Goal: Information Seeking & Learning: Learn about a topic

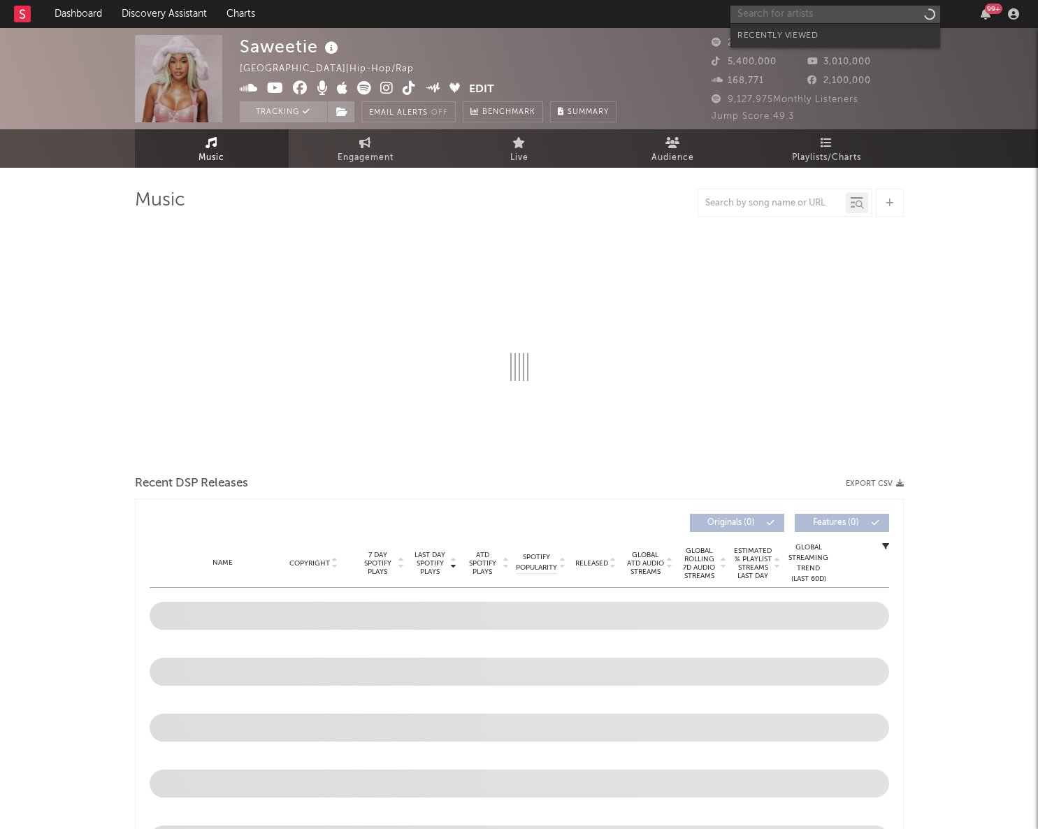
click at [777, 13] on input "text" at bounding box center [836, 14] width 210 height 17
select select "6m"
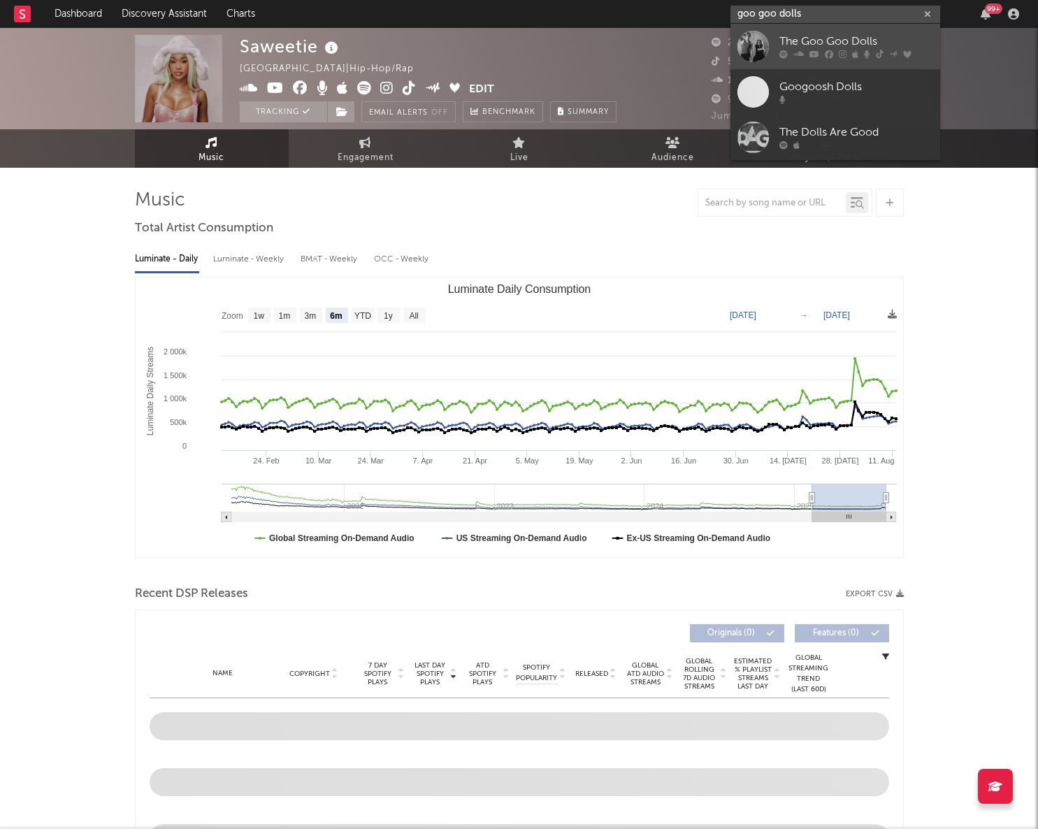
type input "goo goo dolls"
click at [784, 42] on div "The Goo Goo Dolls" at bounding box center [857, 42] width 154 height 17
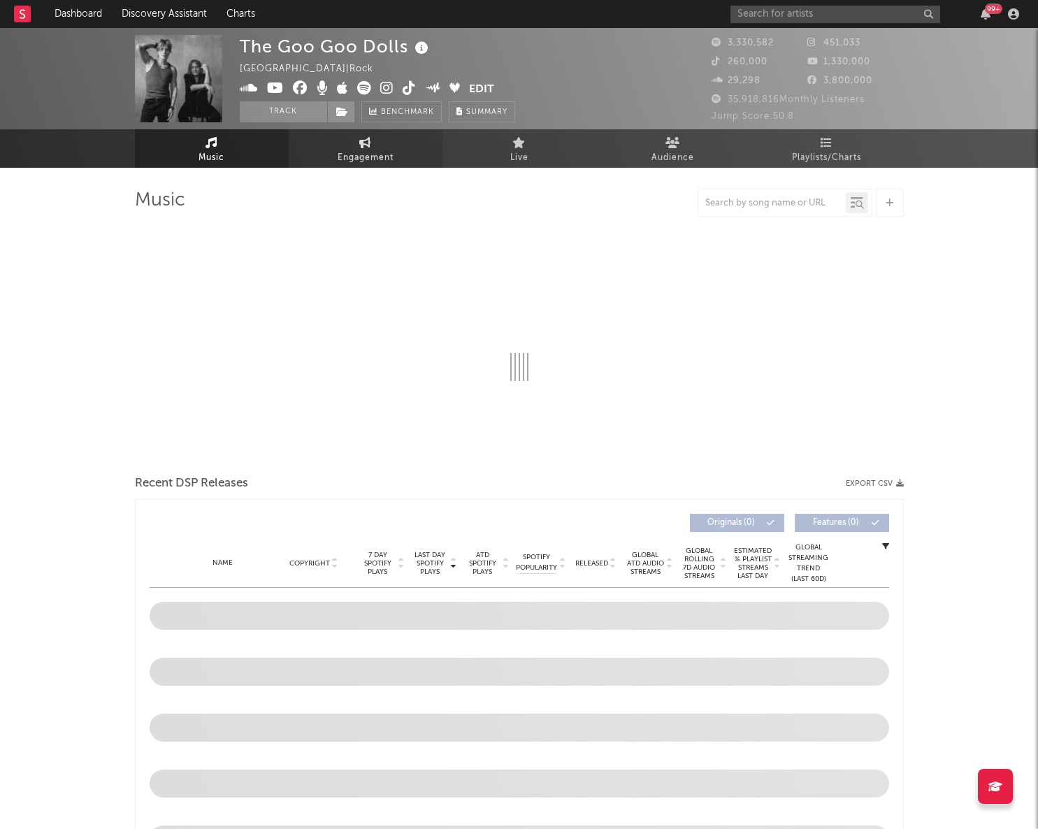
click at [364, 160] on span "Engagement" at bounding box center [366, 158] width 56 height 17
select select "1w"
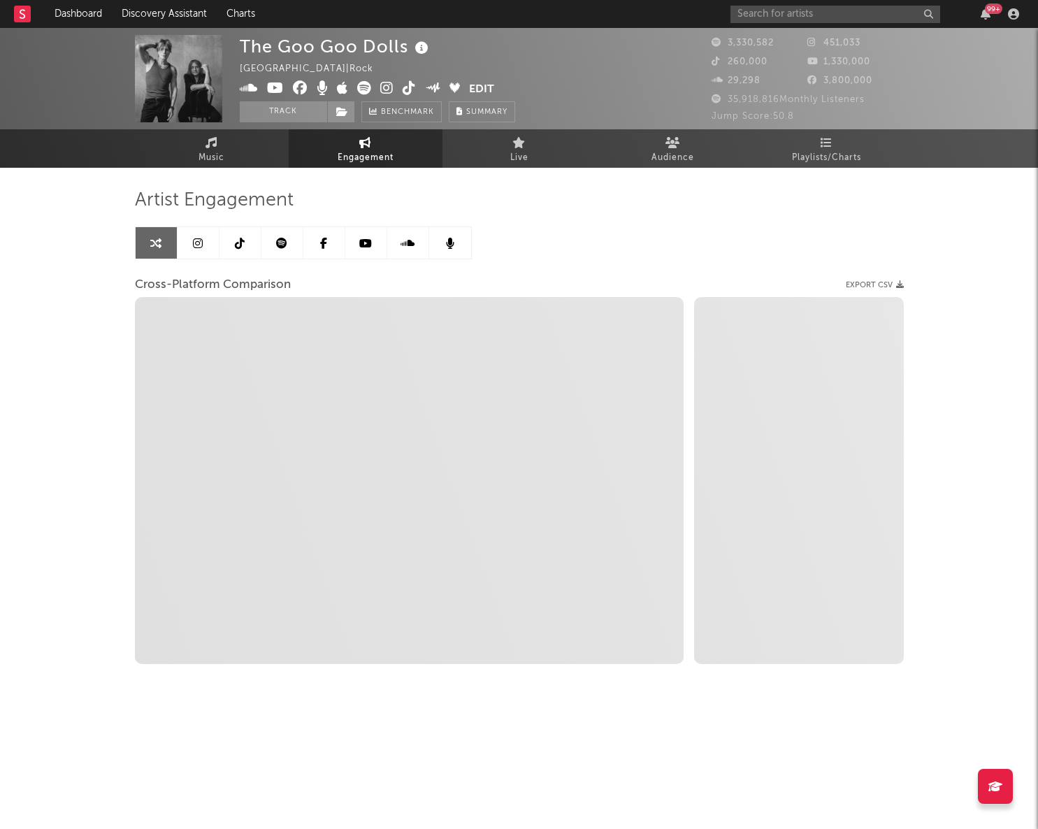
click at [206, 243] on link at bounding box center [199, 242] width 42 height 31
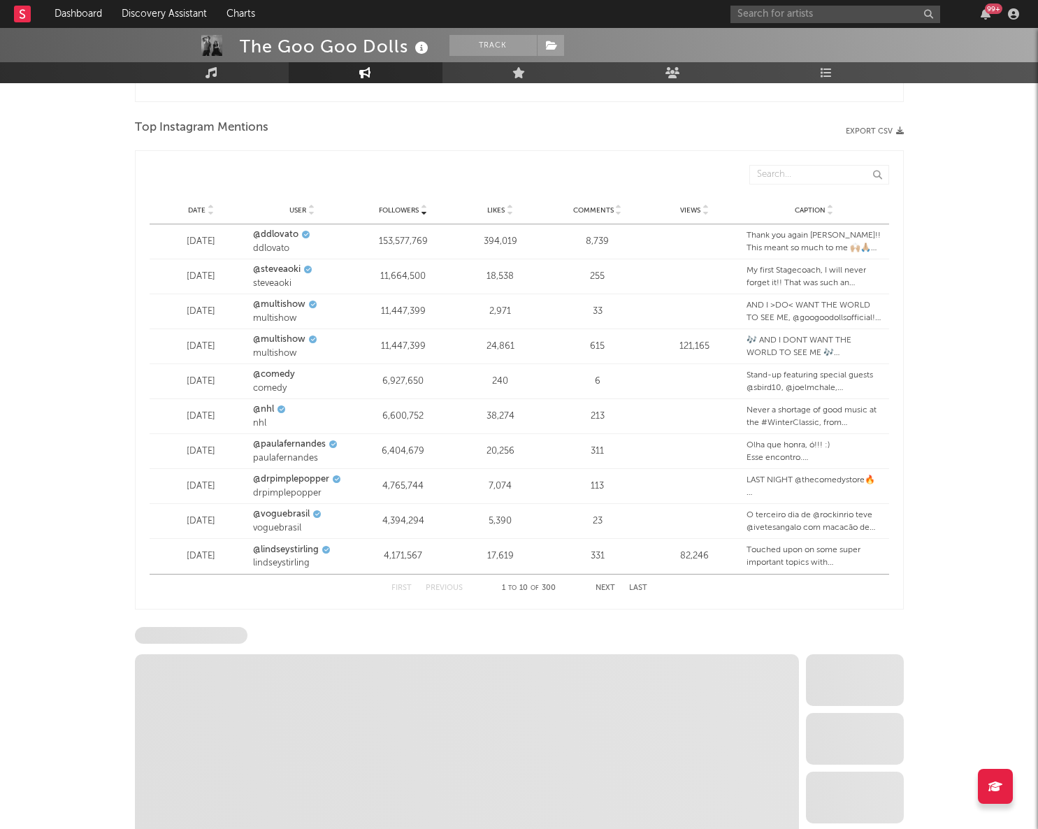
scroll to position [1825, 0]
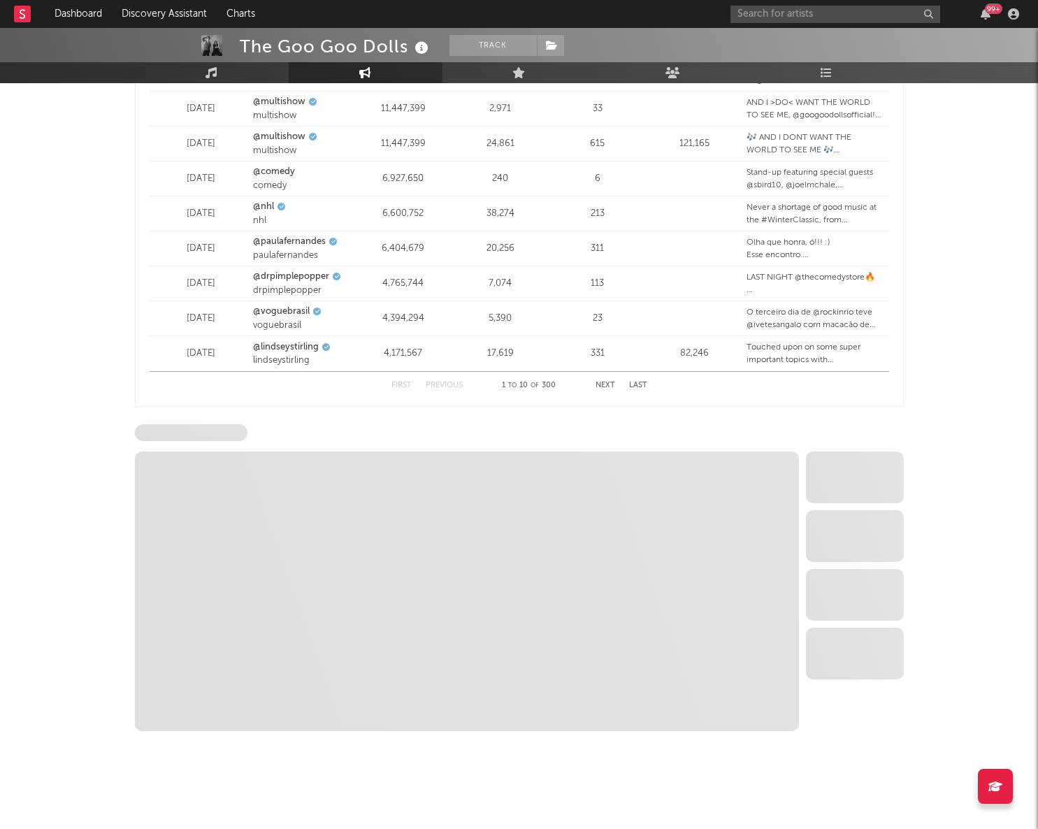
select select "6m"
